Goal: Task Accomplishment & Management: Manage account settings

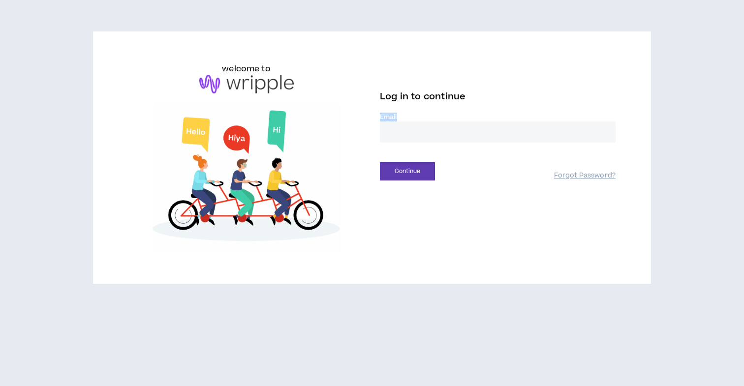
click at [385, 121] on label "Email *" at bounding box center [498, 117] width 236 height 9
click at [389, 124] on input "email" at bounding box center [498, 132] width 236 height 21
click at [394, 126] on input "email" at bounding box center [498, 132] width 236 height 21
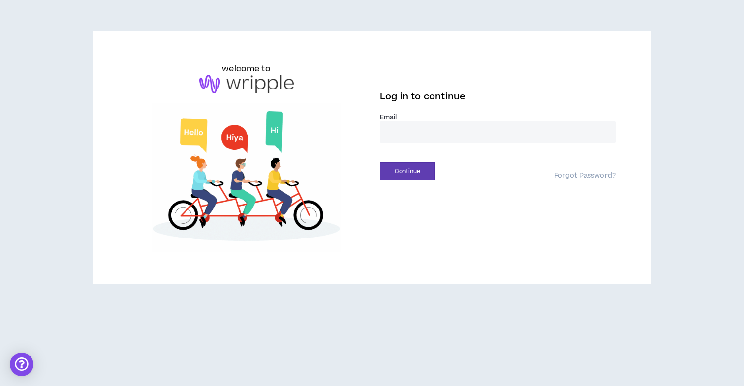
click at [394, 126] on input "email" at bounding box center [498, 132] width 236 height 21
click at [438, 136] on input "email" at bounding box center [498, 132] width 236 height 21
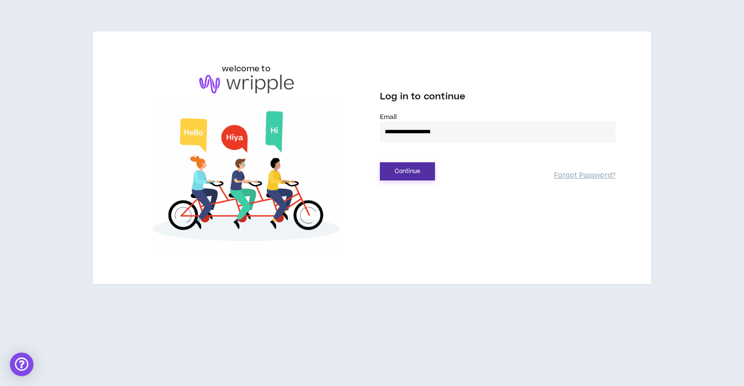
type input "**********"
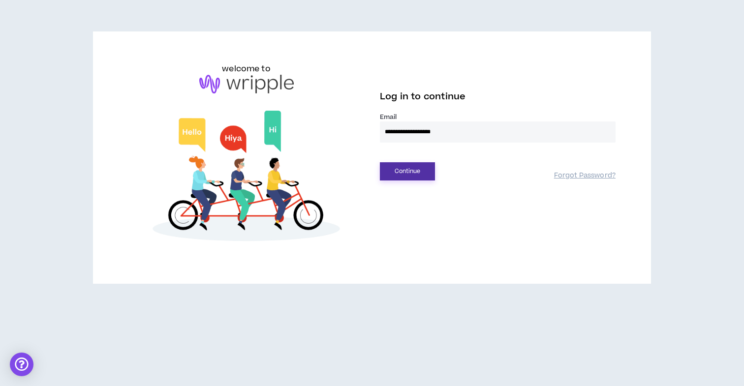
click at [422, 174] on button "Continue" at bounding box center [407, 171] width 55 height 18
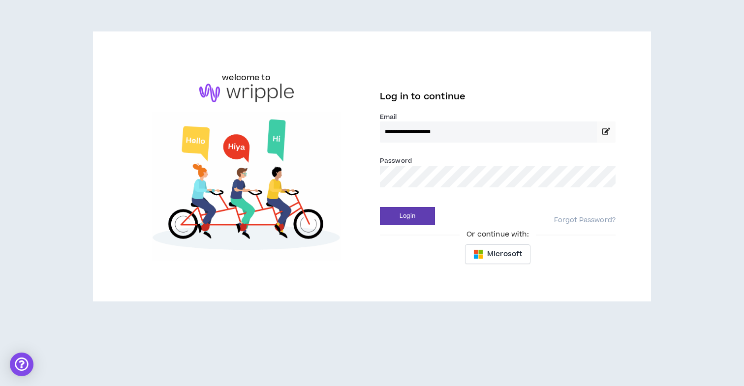
click at [380, 207] on button "Login" at bounding box center [407, 216] width 55 height 18
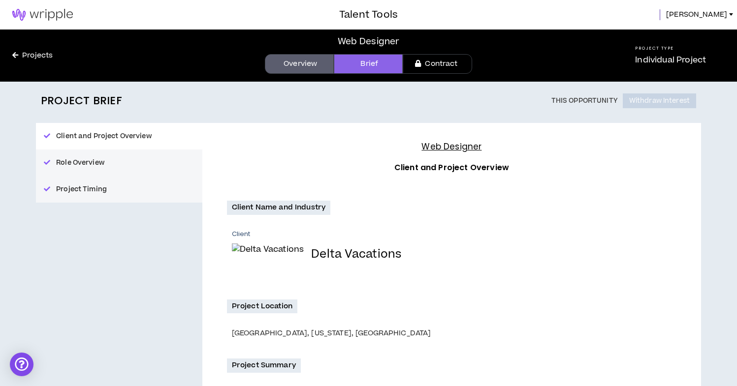
click at [441, 66] on link "Contract" at bounding box center [437, 64] width 69 height 20
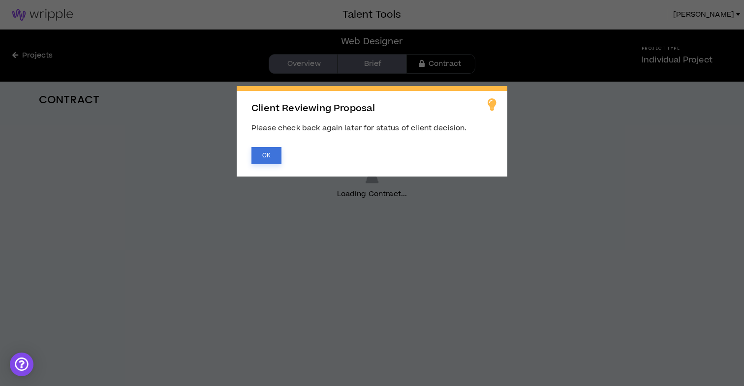
click at [268, 156] on button "OK" at bounding box center [266, 155] width 30 height 17
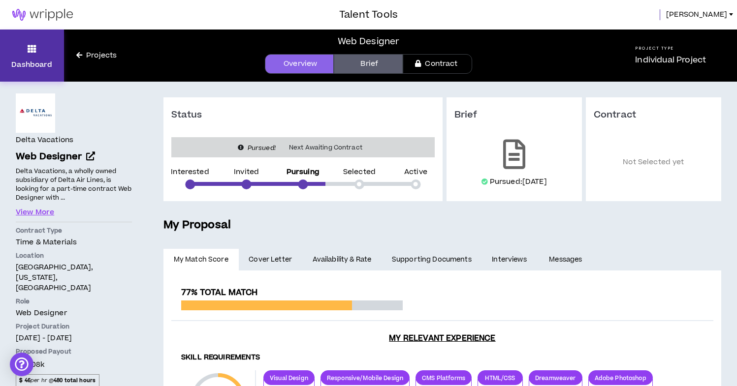
click at [46, 52] on link "Dashboard" at bounding box center [32, 56] width 64 height 52
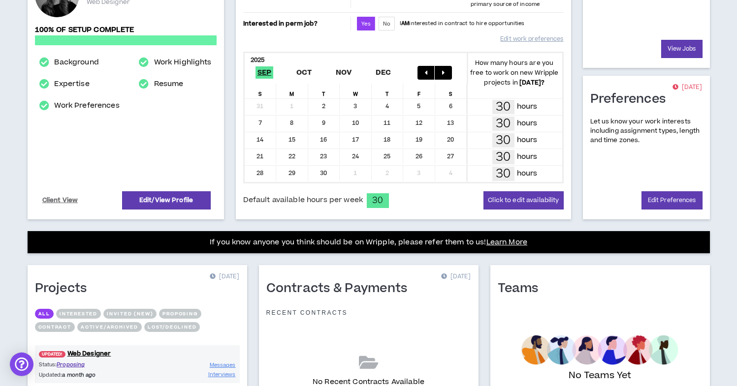
scroll to position [228, 0]
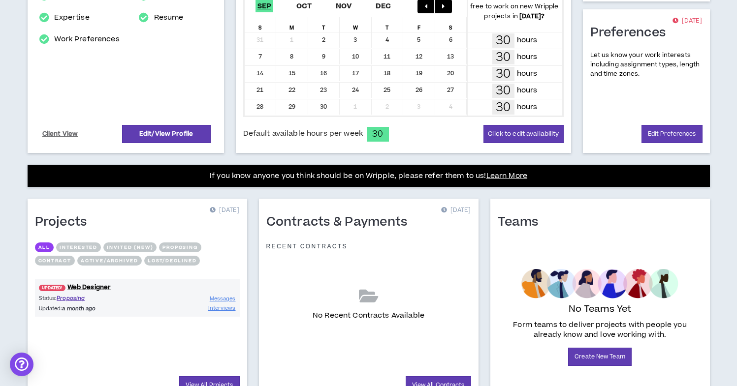
click at [51, 293] on div "UPDATED! Web Designer Status: Proposing Updated: a month ago Messages Interviews" at bounding box center [137, 298] width 205 height 38
click at [52, 290] on span "UPDATED!" at bounding box center [52, 288] width 27 height 6
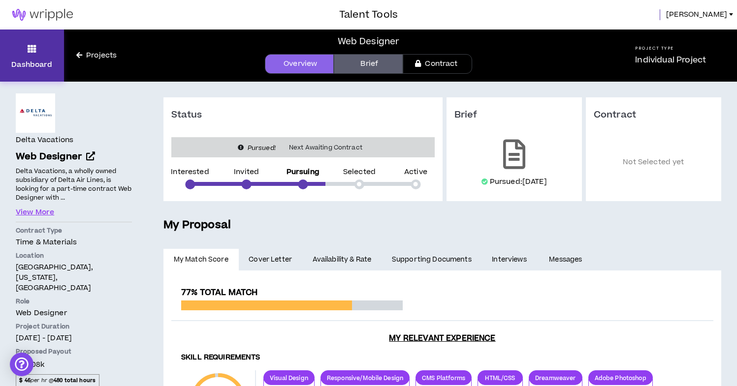
click at [33, 49] on icon at bounding box center [32, 49] width 9 height 14
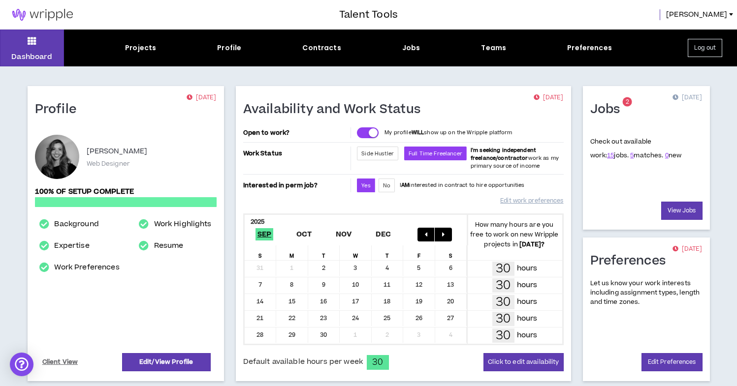
click at [193, 99] on p "[DATE]" at bounding box center [202, 98] width 30 height 10
click at [204, 99] on p "[DATE]" at bounding box center [202, 98] width 30 height 10
click at [632, 101] on div "Jobs 2 [DATE] Check out available work: 15 jobs. 5 matches. 0 new View Jobs" at bounding box center [646, 158] width 127 height 144
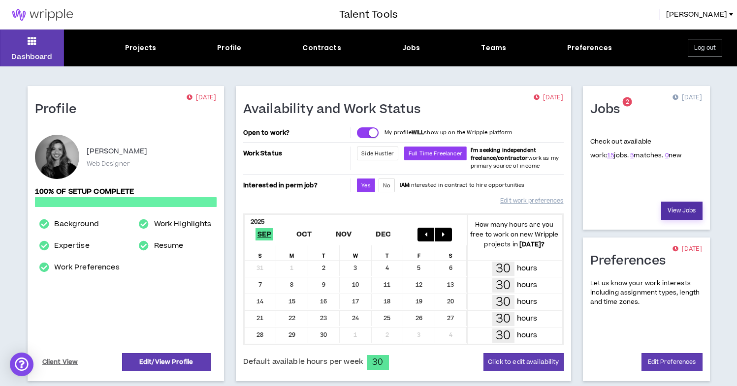
click at [683, 213] on link "View Jobs" at bounding box center [681, 211] width 41 height 18
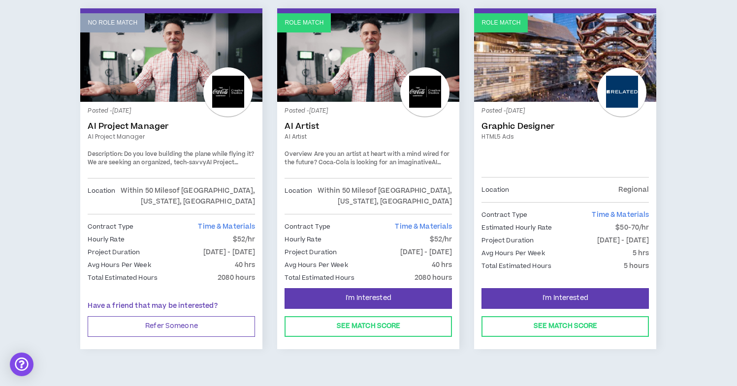
scroll to position [1639, 0]
